Goal: Task Accomplishment & Management: Manage account settings

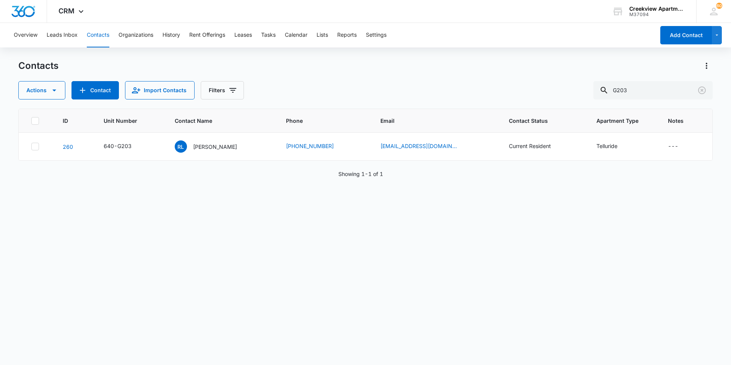
click at [0, 163] on html "CRM Apps Reputation Websites Forms CRM Email Social Content Files Brand AI Assi…" at bounding box center [365, 182] width 731 height 365
click at [210, 147] on p "[PERSON_NAME]" at bounding box center [215, 147] width 44 height 8
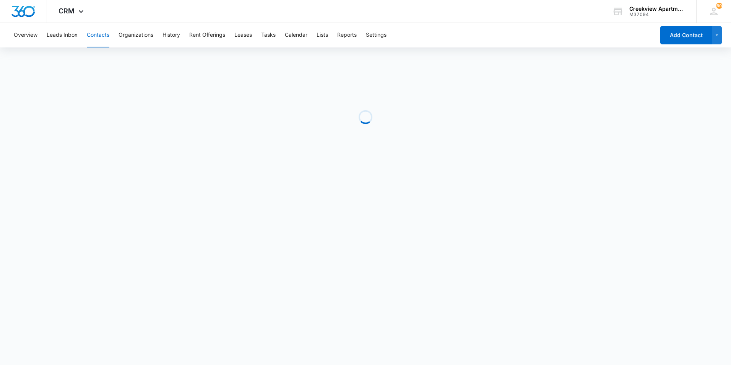
click at [375, 122] on div "Loading" at bounding box center [365, 117] width 695 height 115
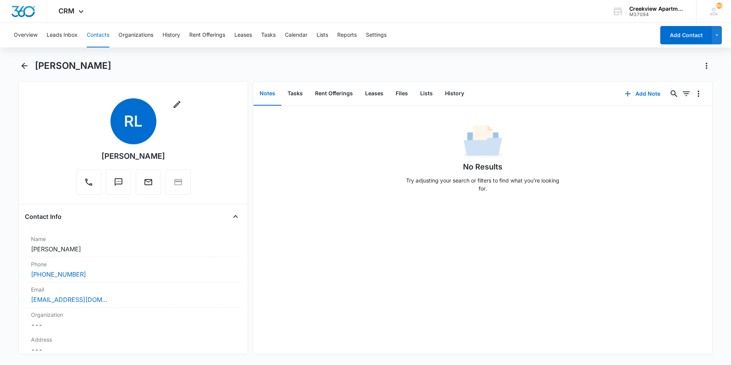
click at [230, 163] on div "Remove RL [PERSON_NAME]" at bounding box center [133, 147] width 217 height 99
click at [385, 224] on div "No Results Try adjusting your search or filters to find what you’re looking for." at bounding box center [482, 230] width 459 height 248
click at [26, 67] on icon "Back" at bounding box center [24, 65] width 9 height 9
